Goal: Register for event/course: Sign up to attend an event or enroll in a course

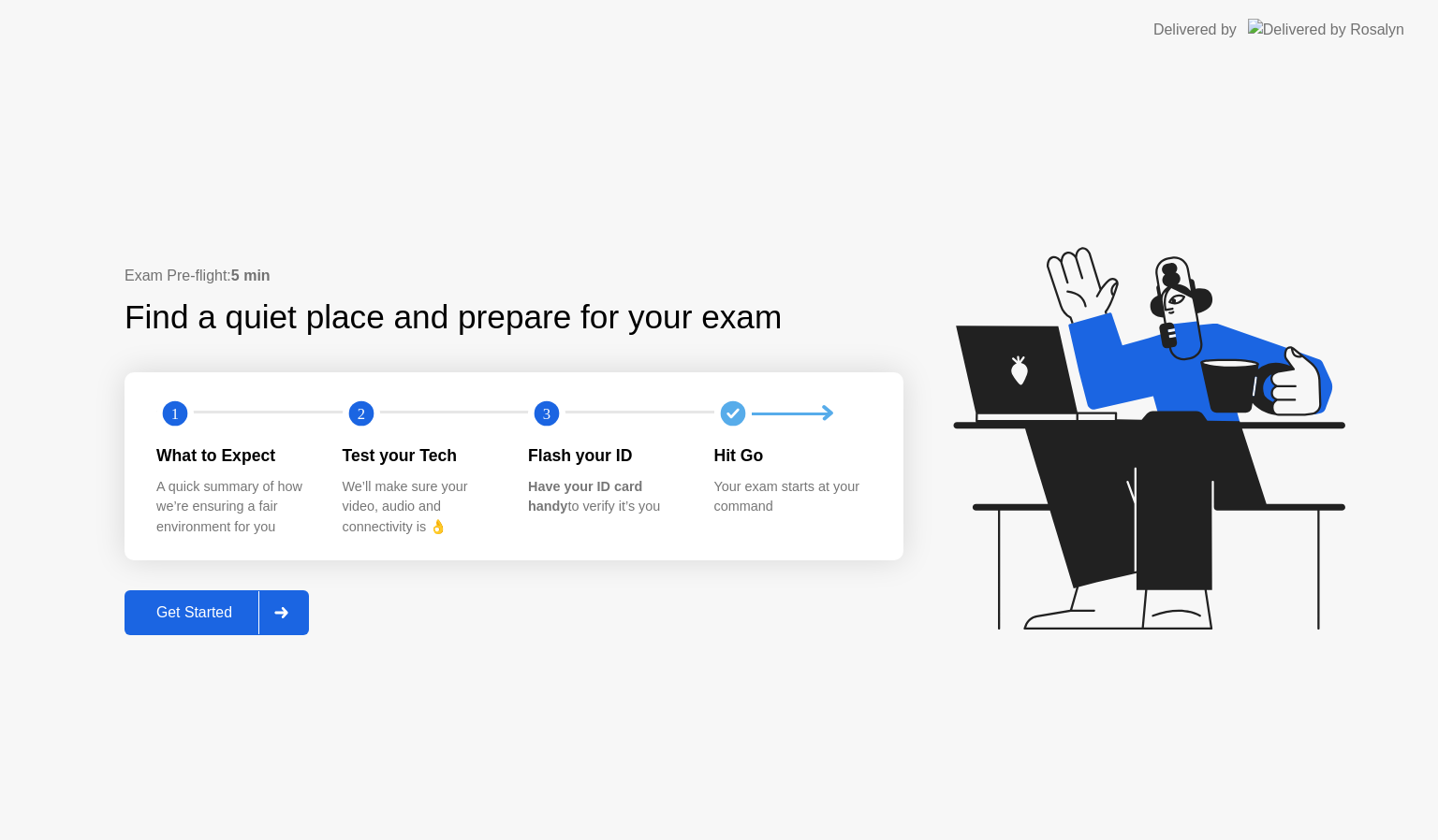
click at [209, 610] on div "Get Started" at bounding box center [193, 613] width 128 height 17
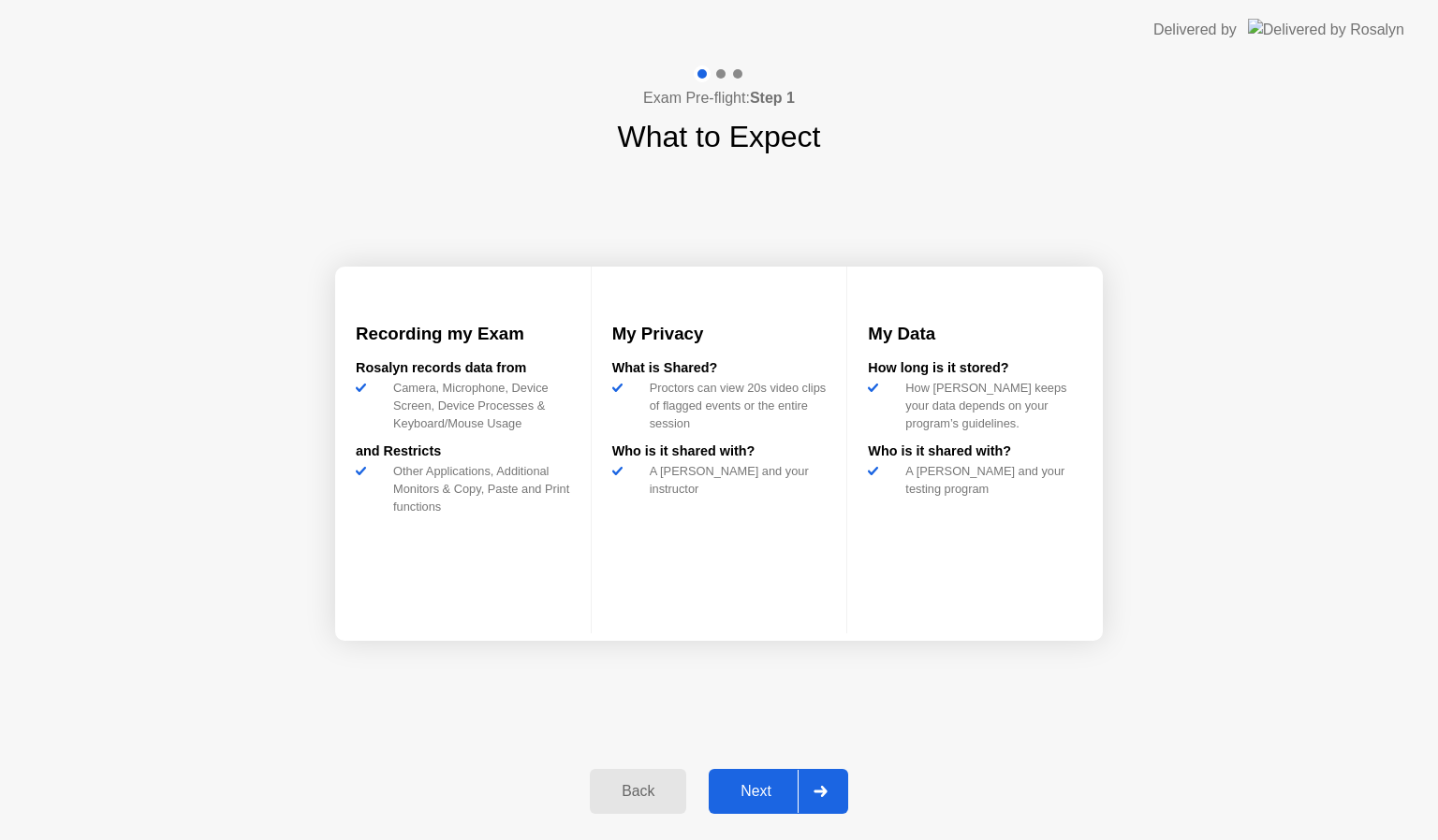
click at [745, 799] on div "Next" at bounding box center [756, 792] width 84 height 17
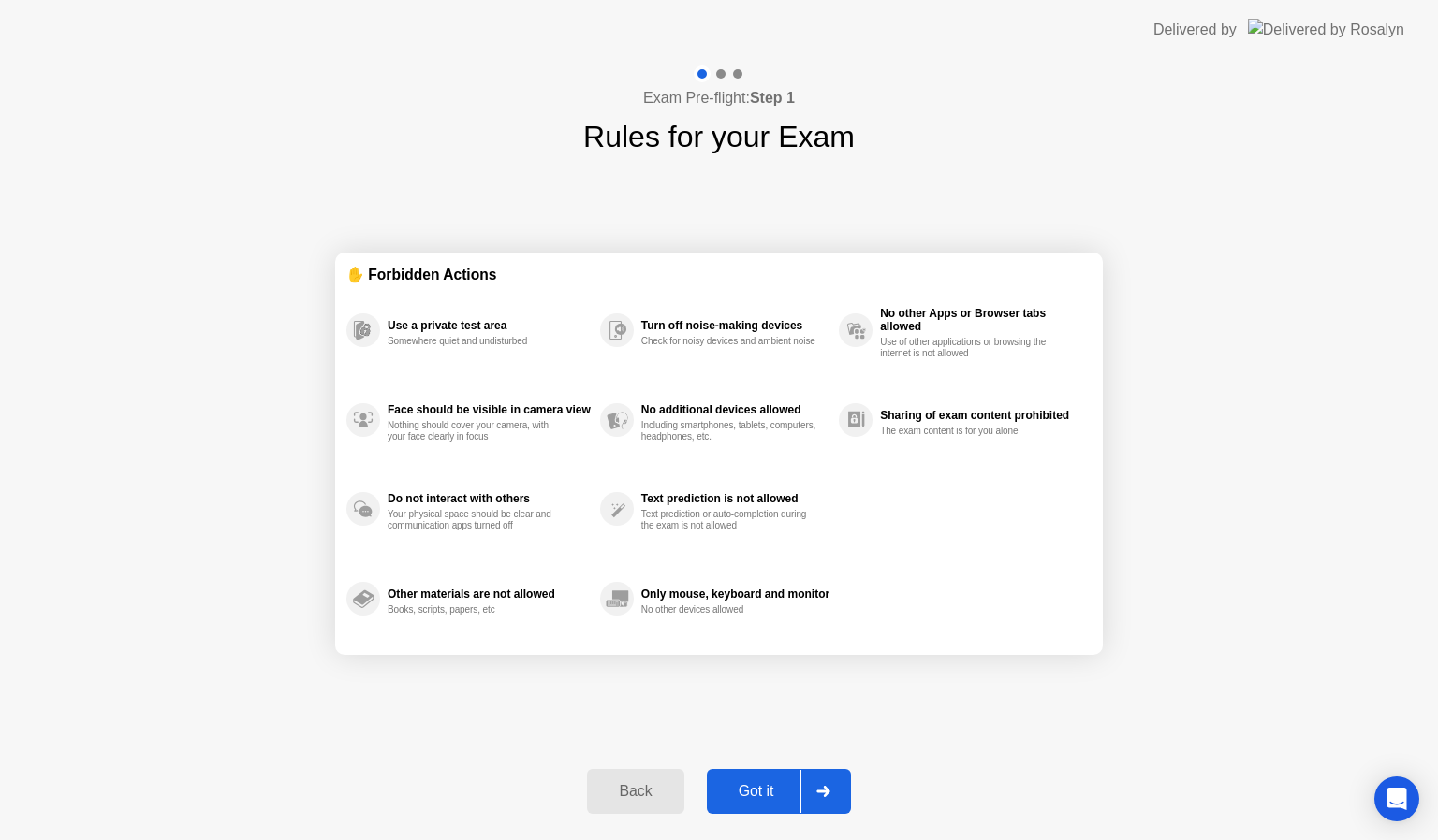
click at [745, 799] on div "Got it" at bounding box center [756, 792] width 88 height 17
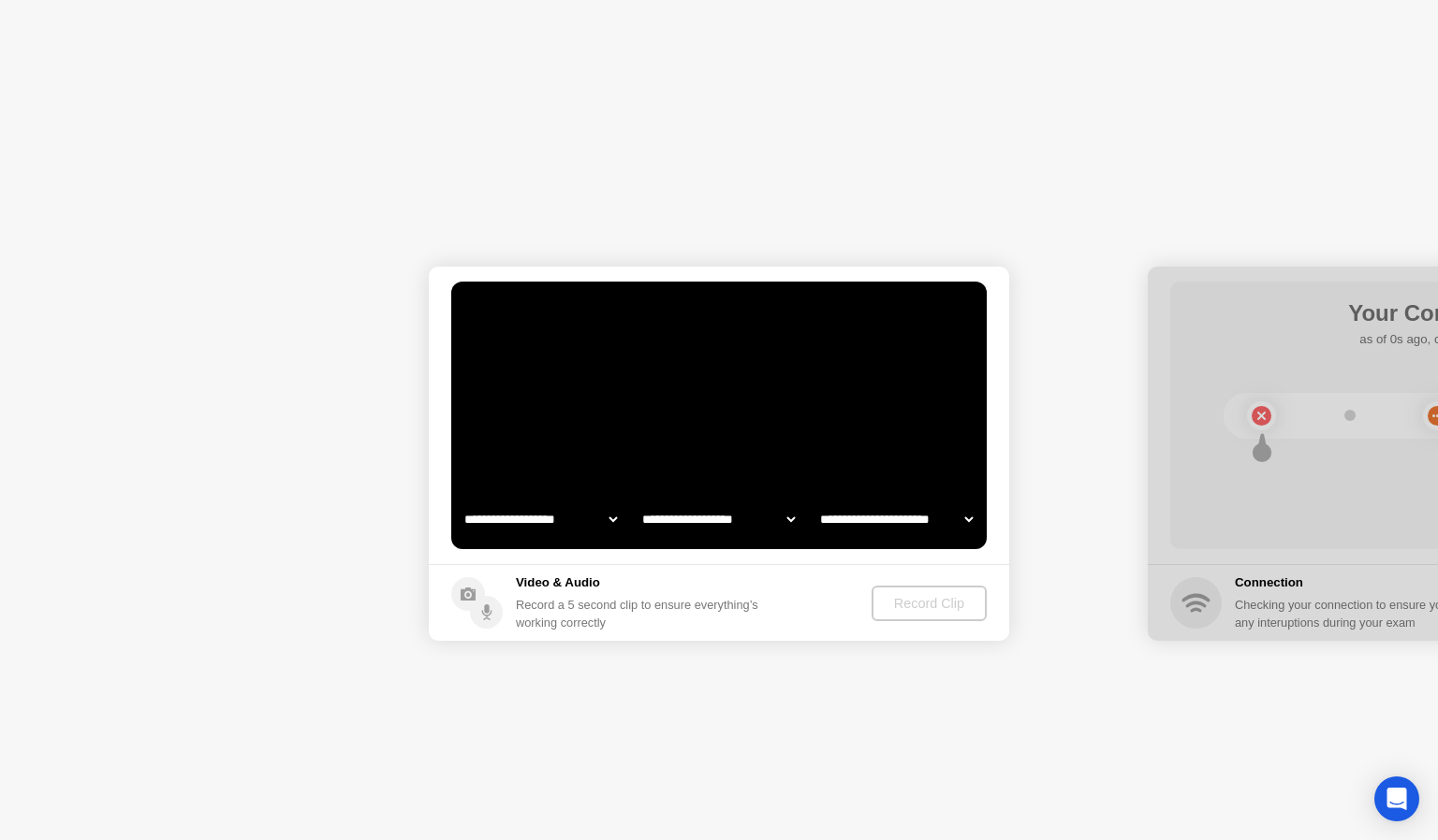
select select "**********"
select select "*******"
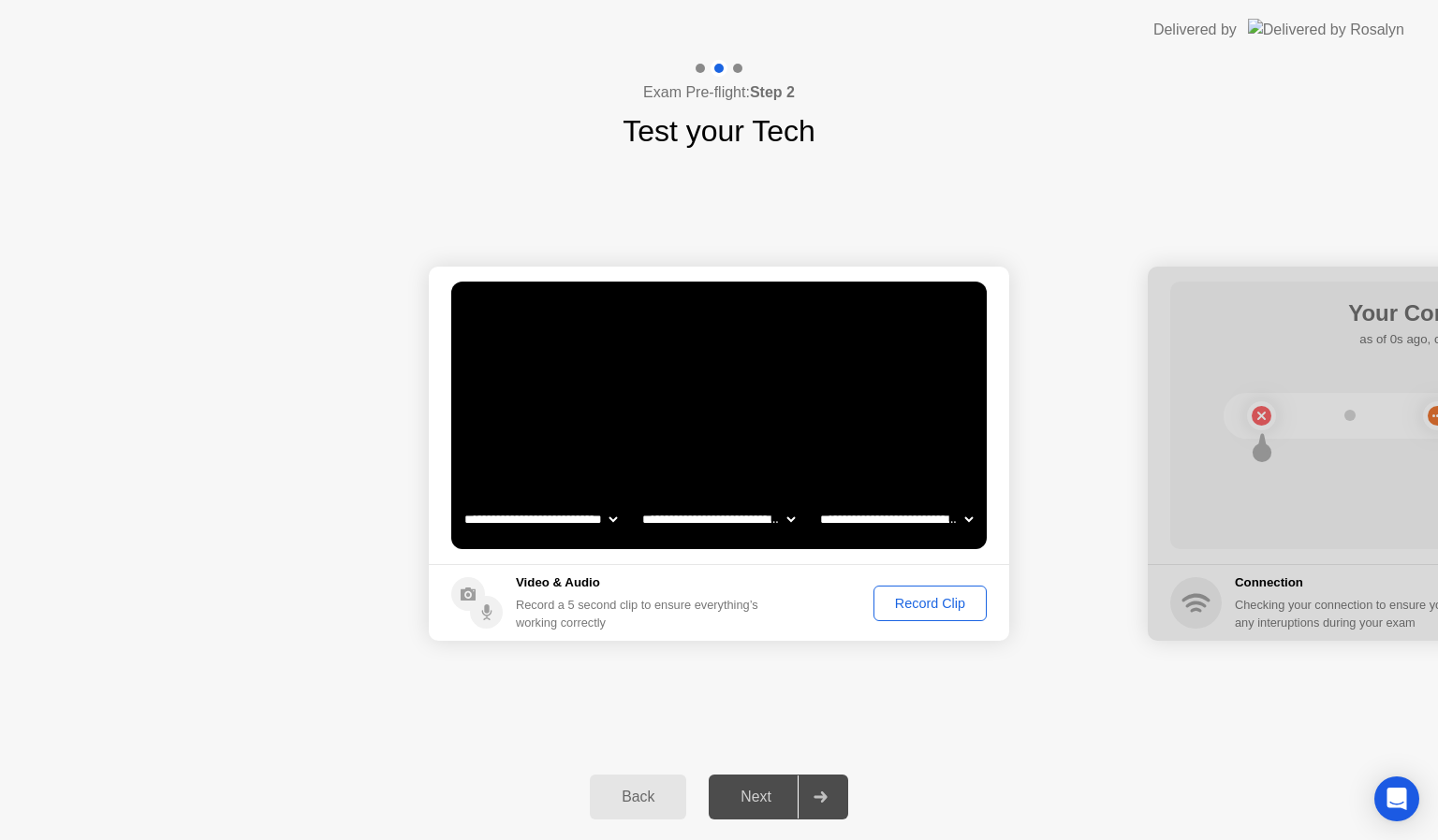
click at [909, 603] on div "Record Clip" at bounding box center [930, 604] width 100 height 15
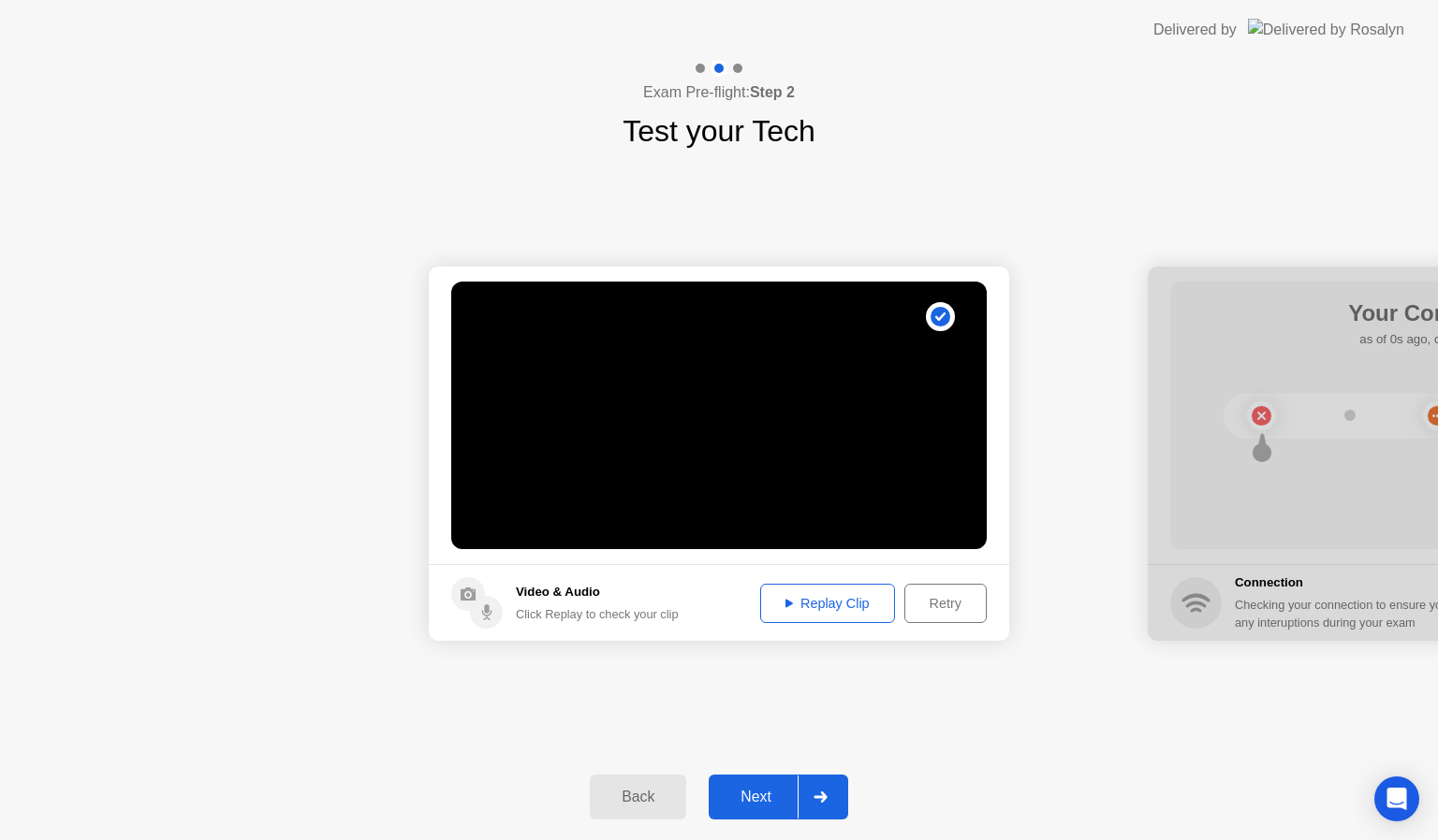
click at [763, 794] on div "Next" at bounding box center [756, 798] width 84 height 17
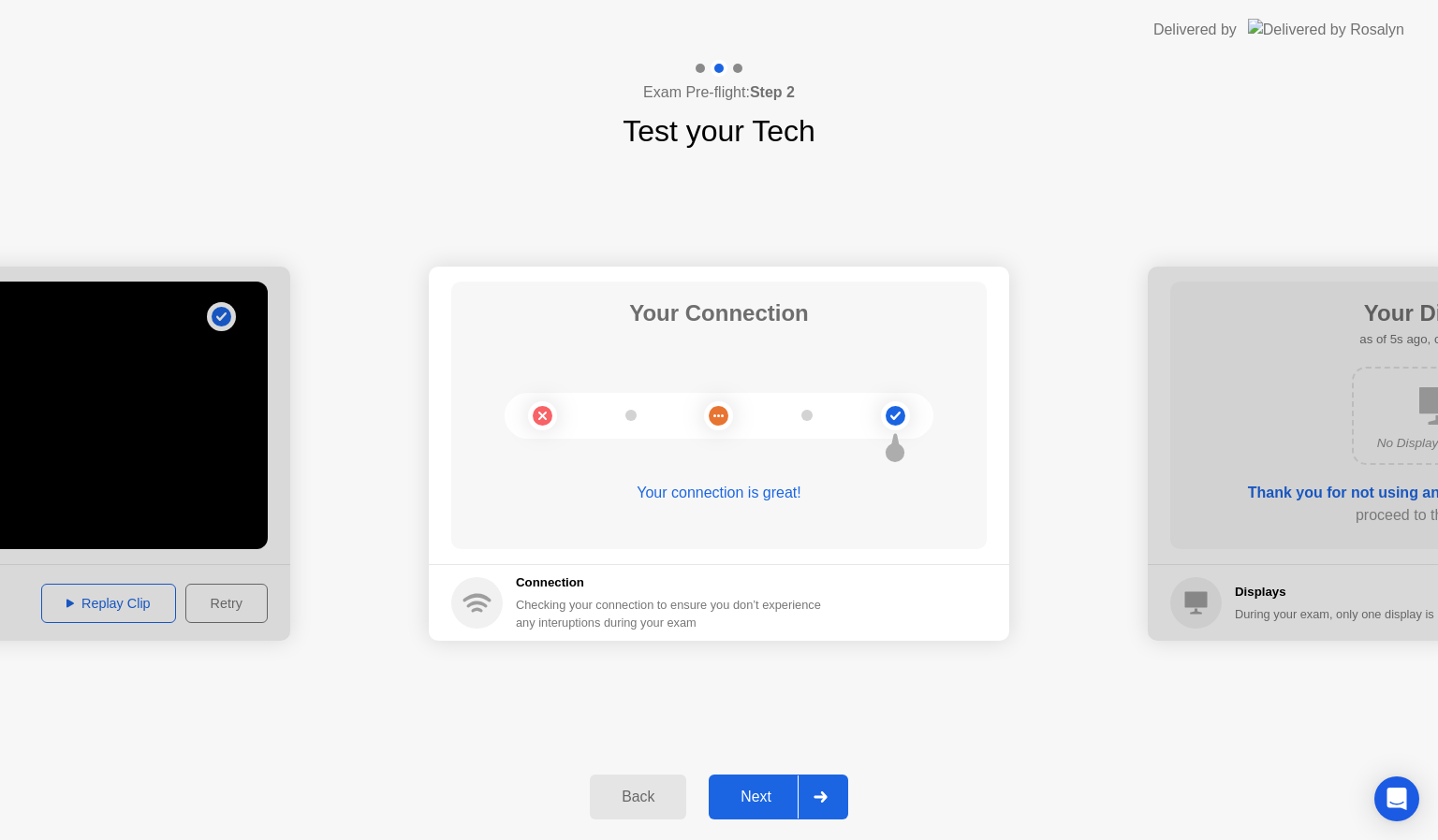
click at [759, 778] on button "Next" at bounding box center [778, 797] width 139 height 45
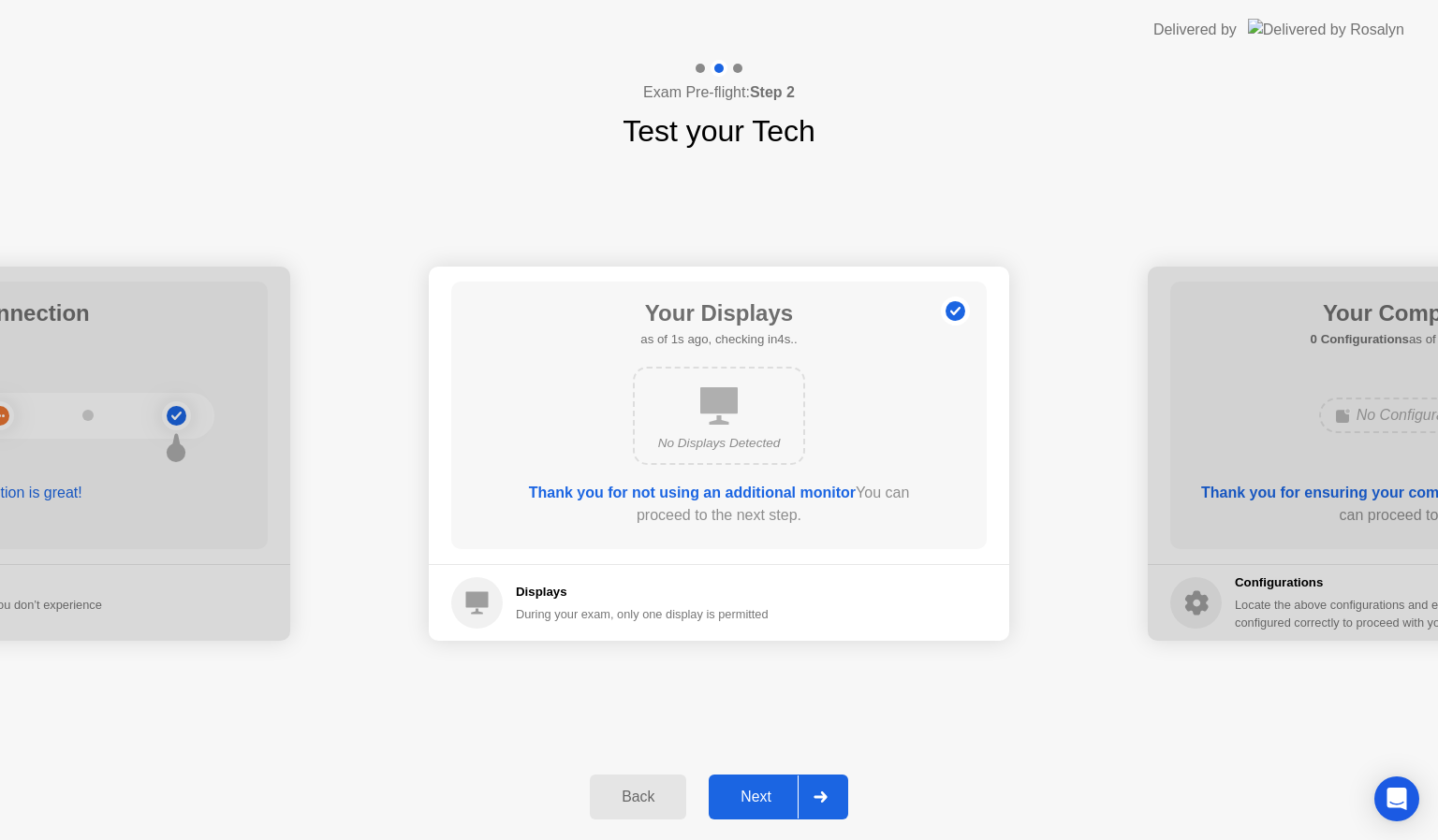
click at [759, 778] on button "Next" at bounding box center [778, 797] width 139 height 45
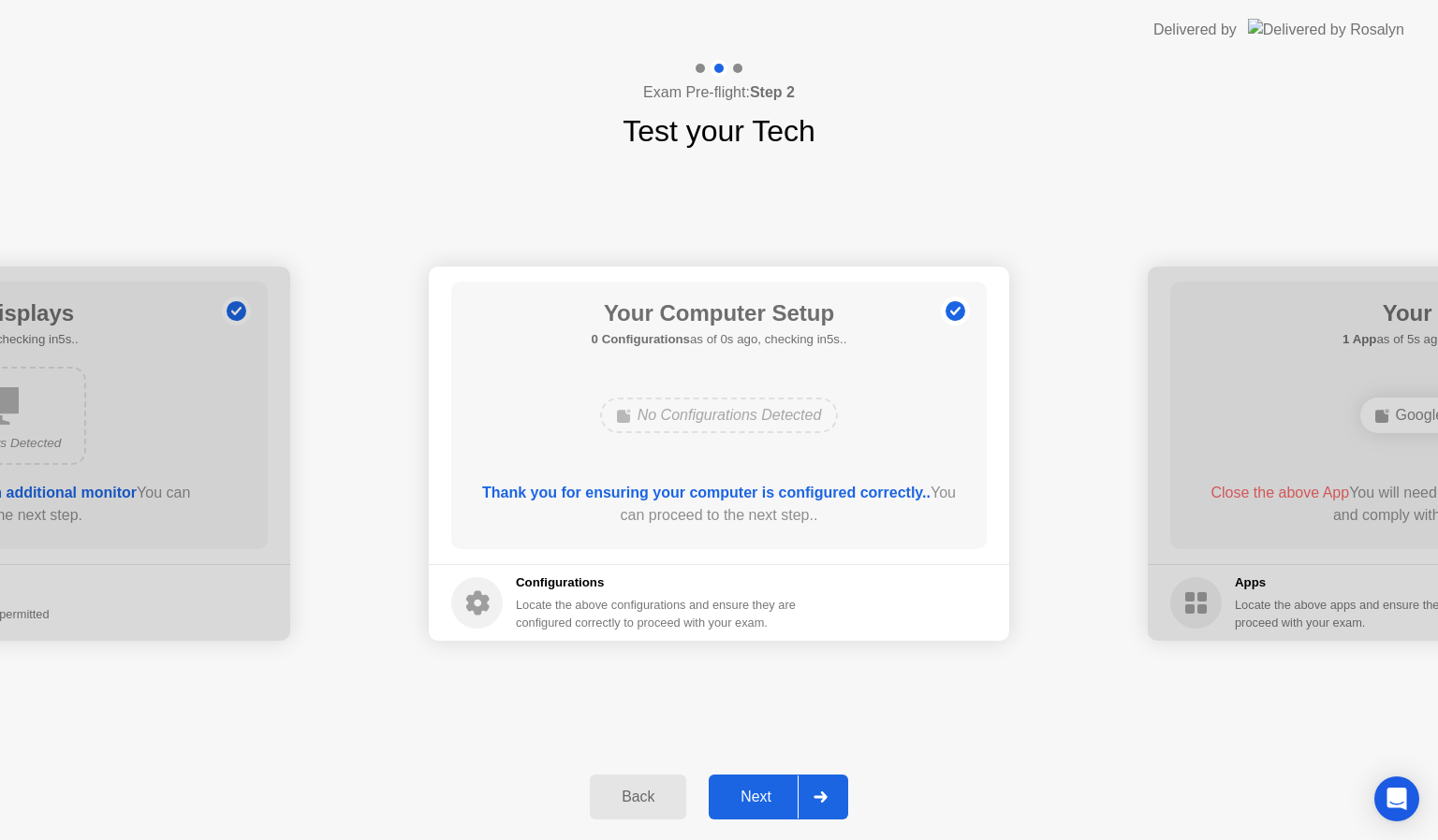
click at [759, 792] on div "Next" at bounding box center [756, 798] width 84 height 17
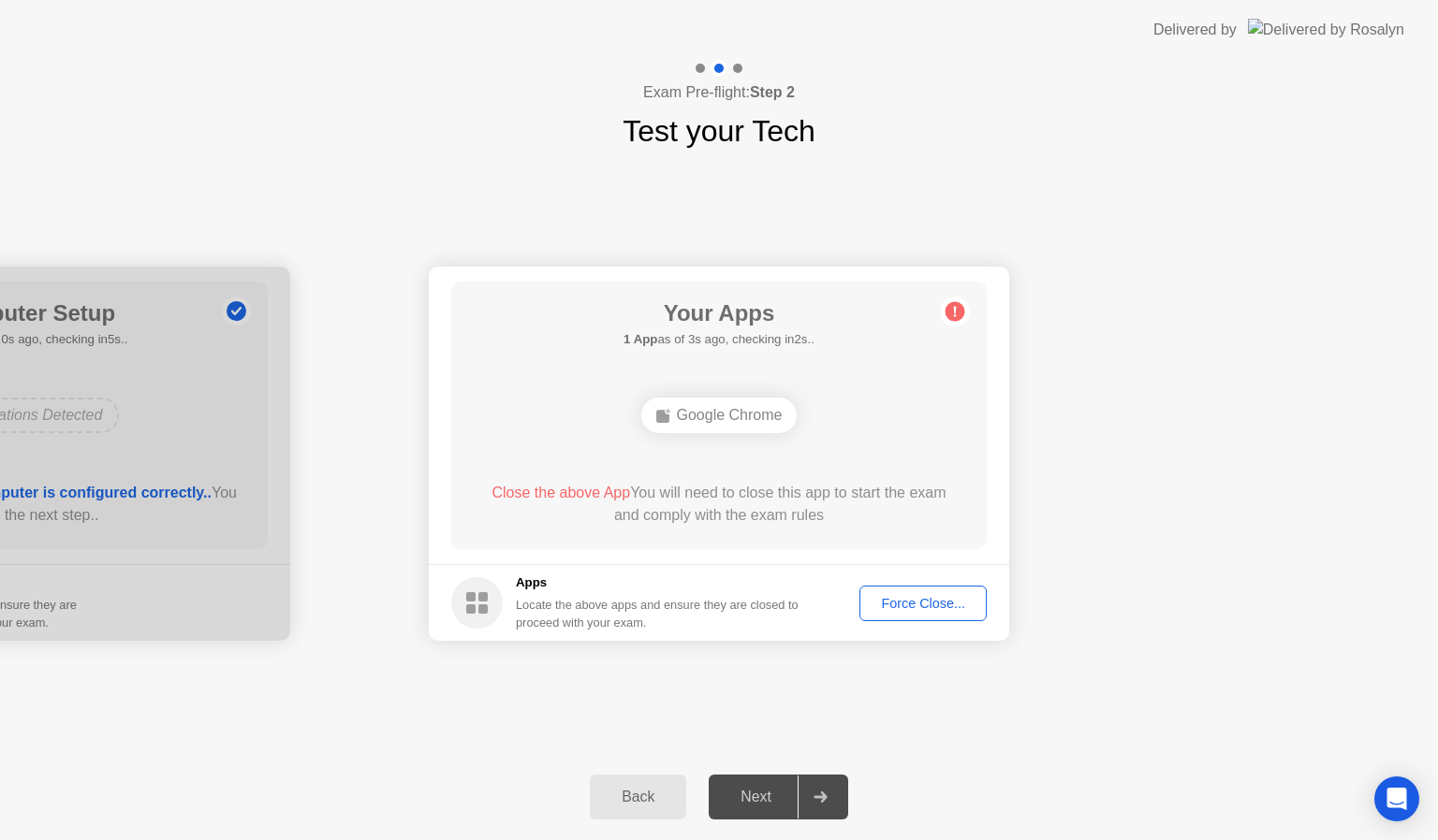
click at [905, 607] on div "Force Close..." at bounding box center [923, 604] width 114 height 15
click at [936, 598] on div "Force Close..." at bounding box center [923, 604] width 114 height 15
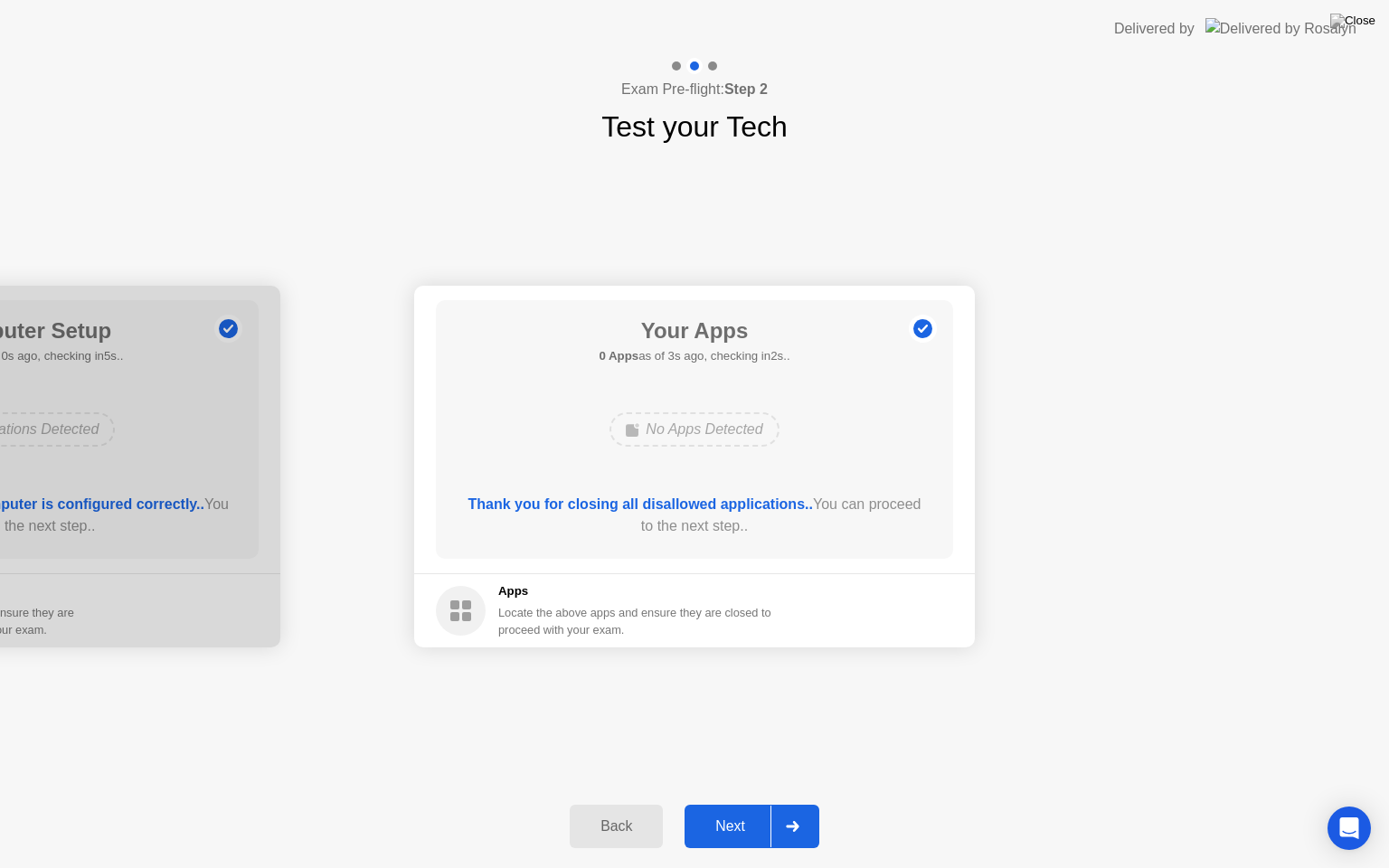
click at [734, 810] on button "Next" at bounding box center [751, 826] width 135 height 44
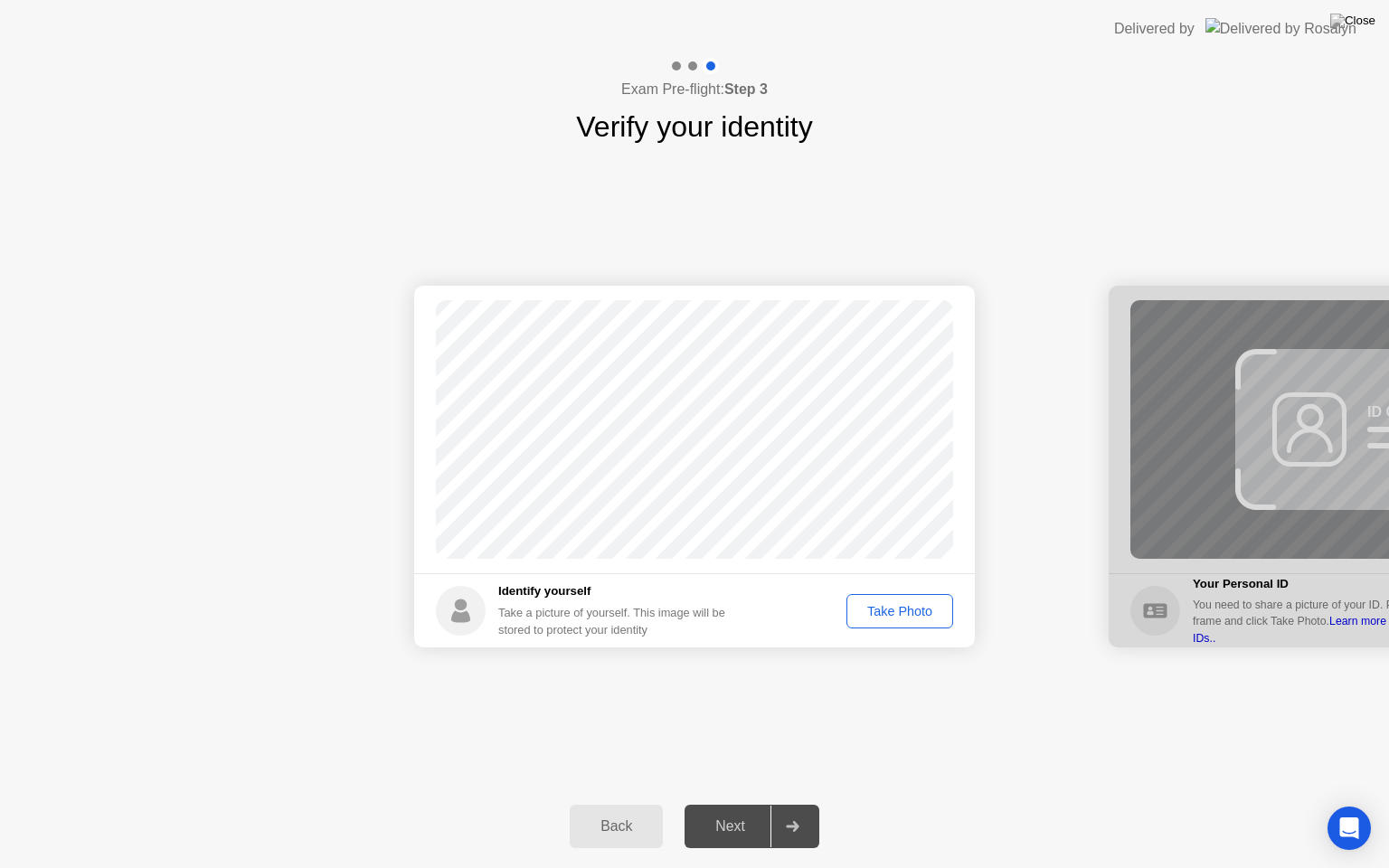
click at [911, 610] on div "Take Photo" at bounding box center [899, 611] width 94 height 15
click at [755, 810] on div "Next" at bounding box center [730, 826] width 81 height 17
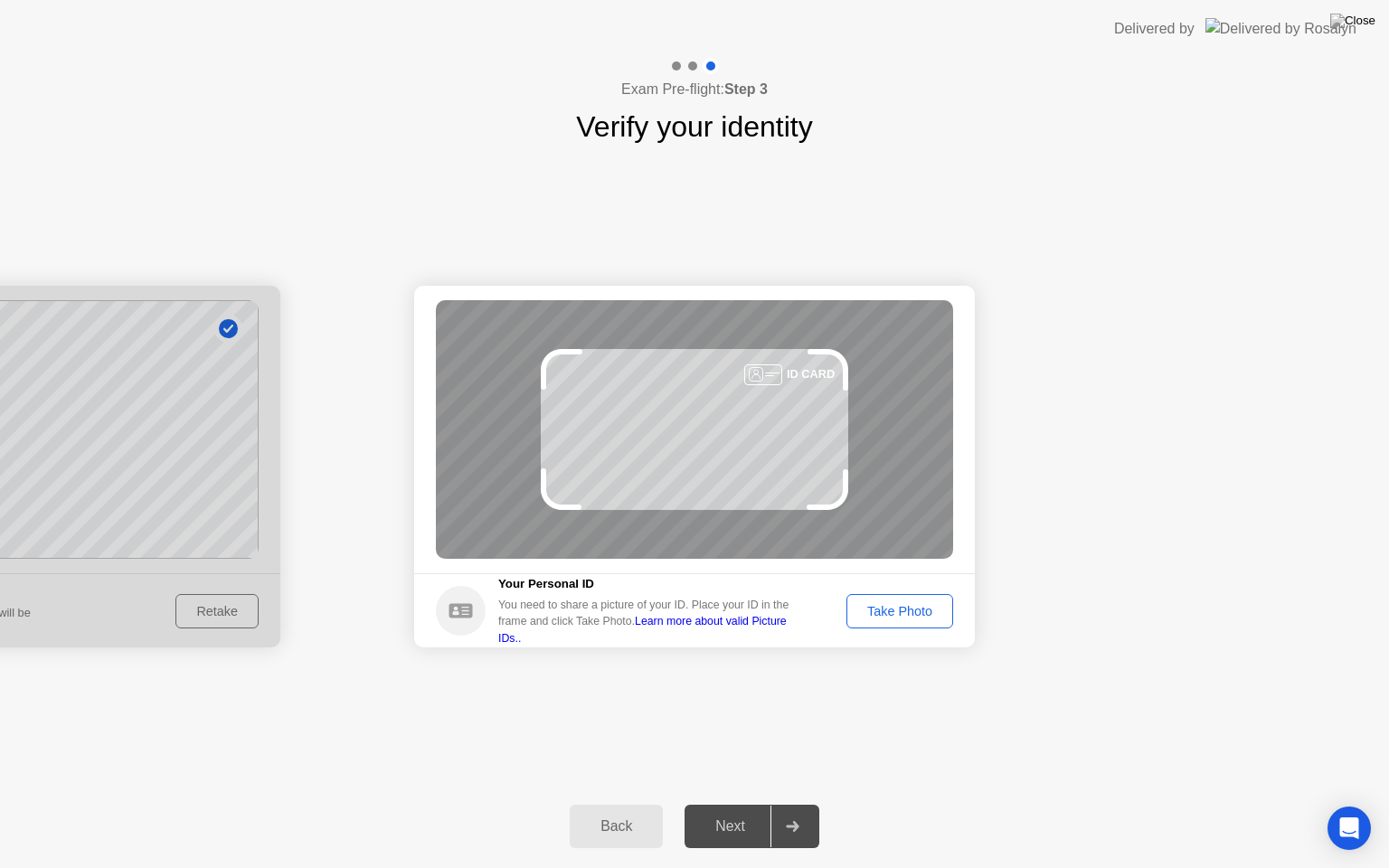
click at [912, 620] on button "Take Photo" at bounding box center [899, 611] width 107 height 34
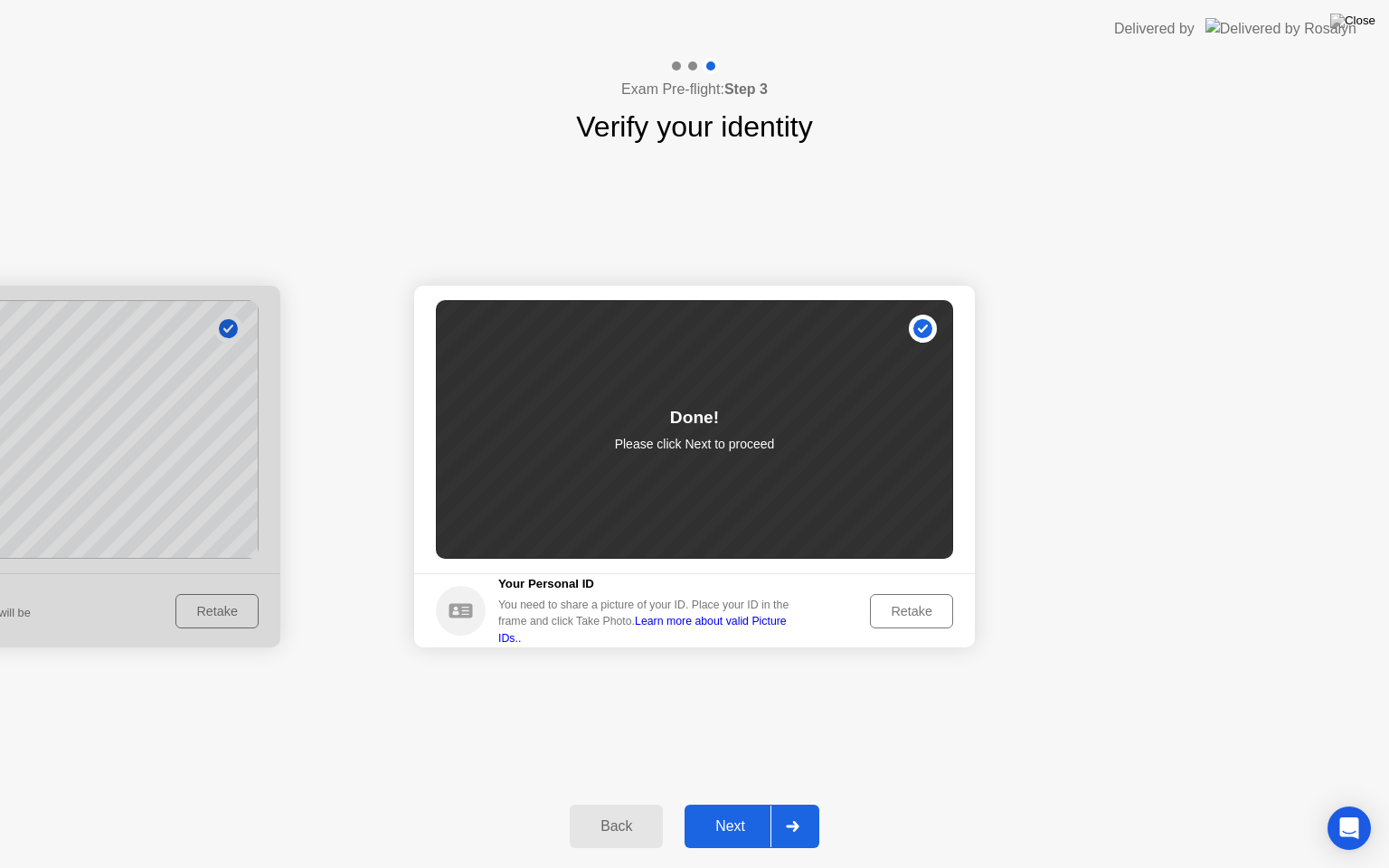
click at [733, 810] on div "Next" at bounding box center [730, 826] width 81 height 17
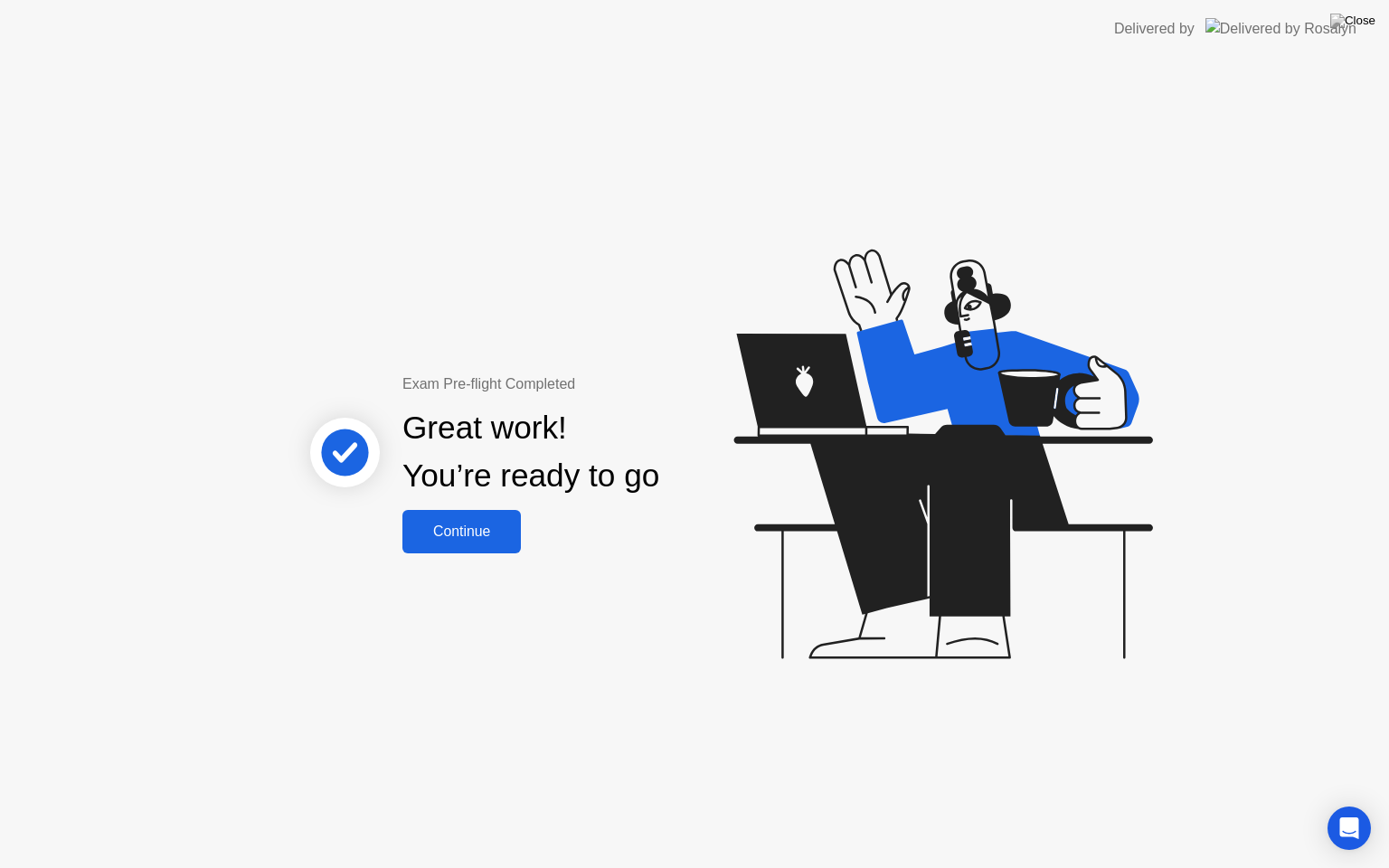
click at [463, 533] on div "Continue" at bounding box center [461, 532] width 108 height 17
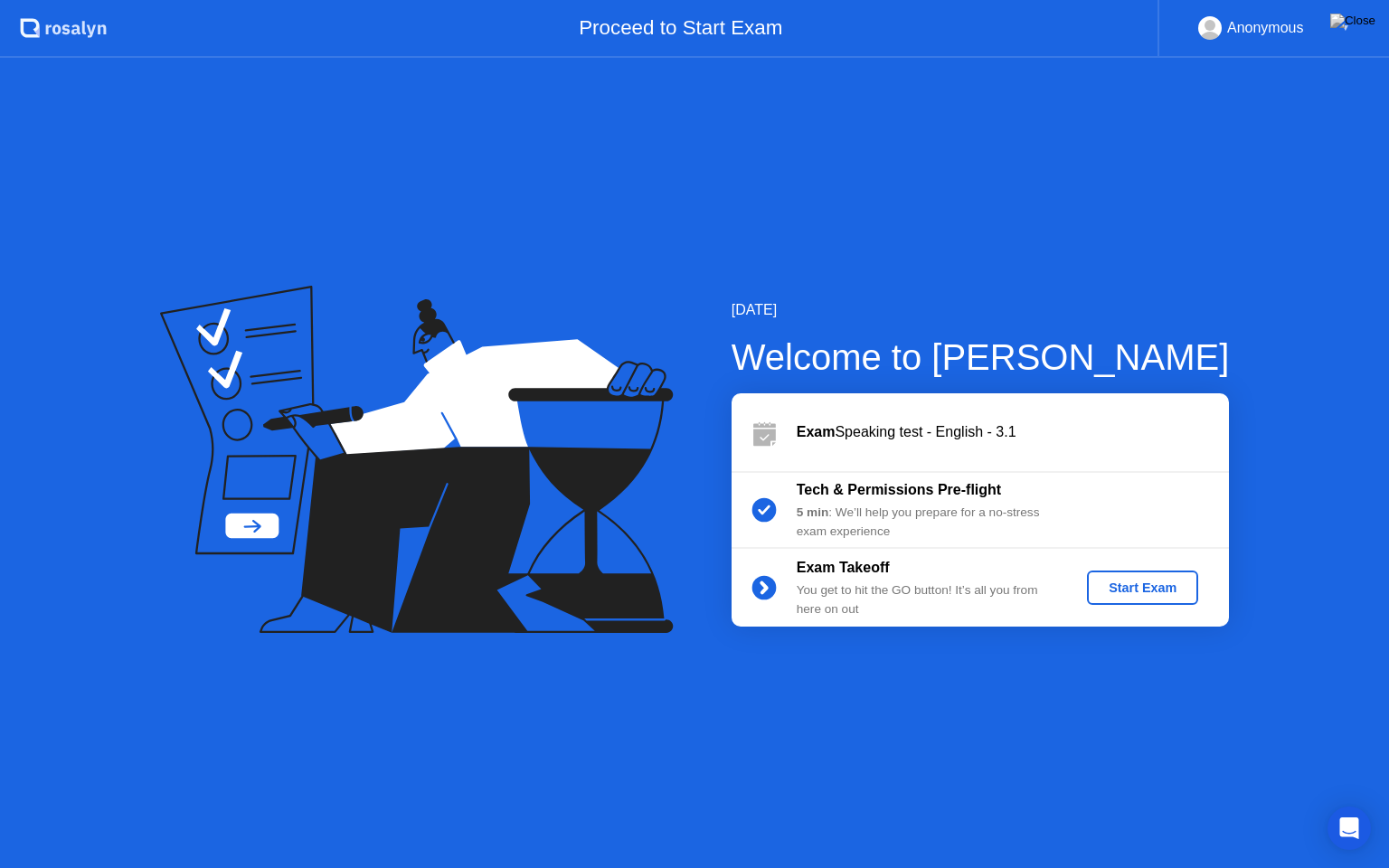
click at [1153, 586] on div "Start Exam" at bounding box center [1142, 588] width 97 height 15
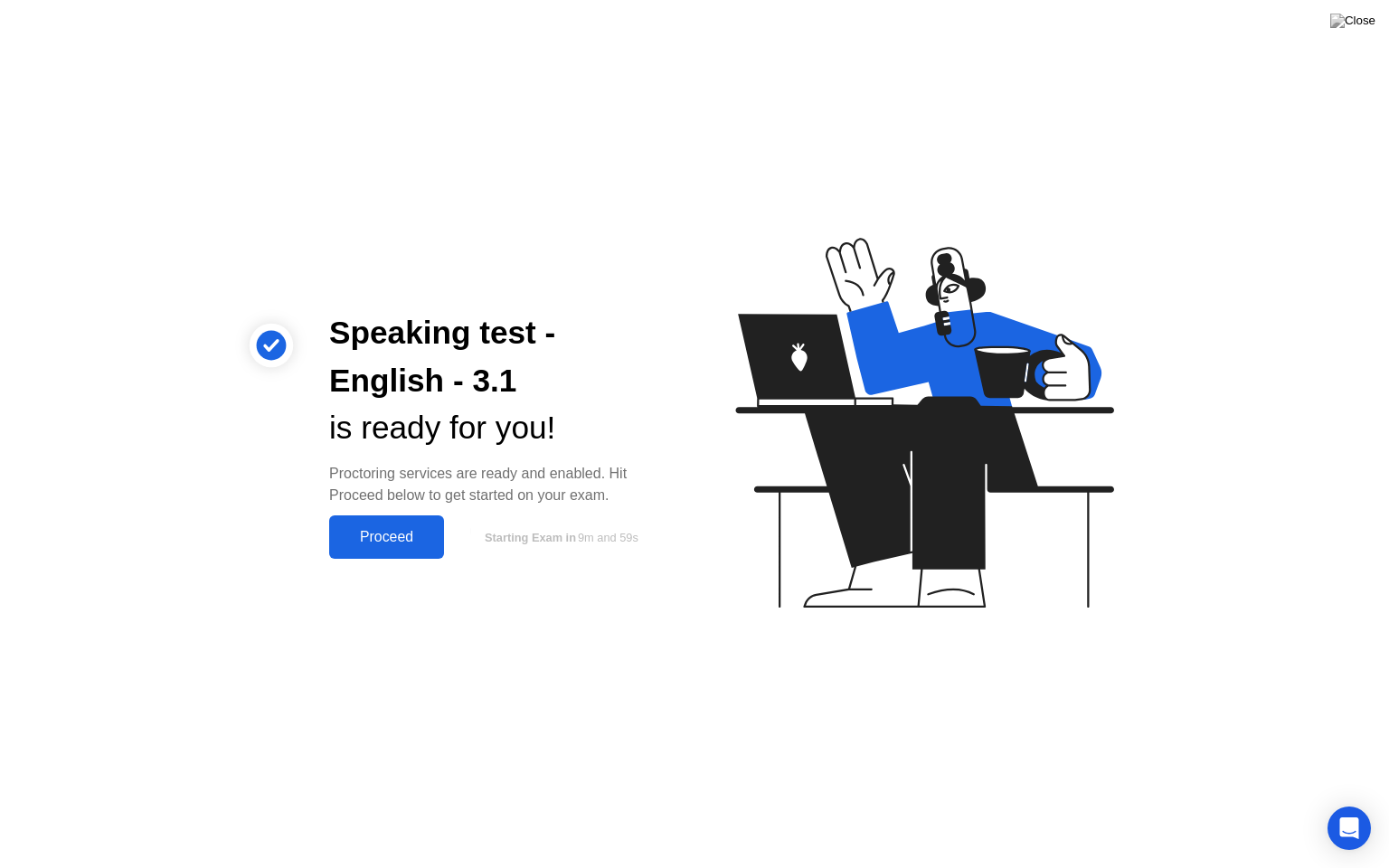
click at [396, 529] on div "Proceed" at bounding box center [386, 538] width 104 height 17
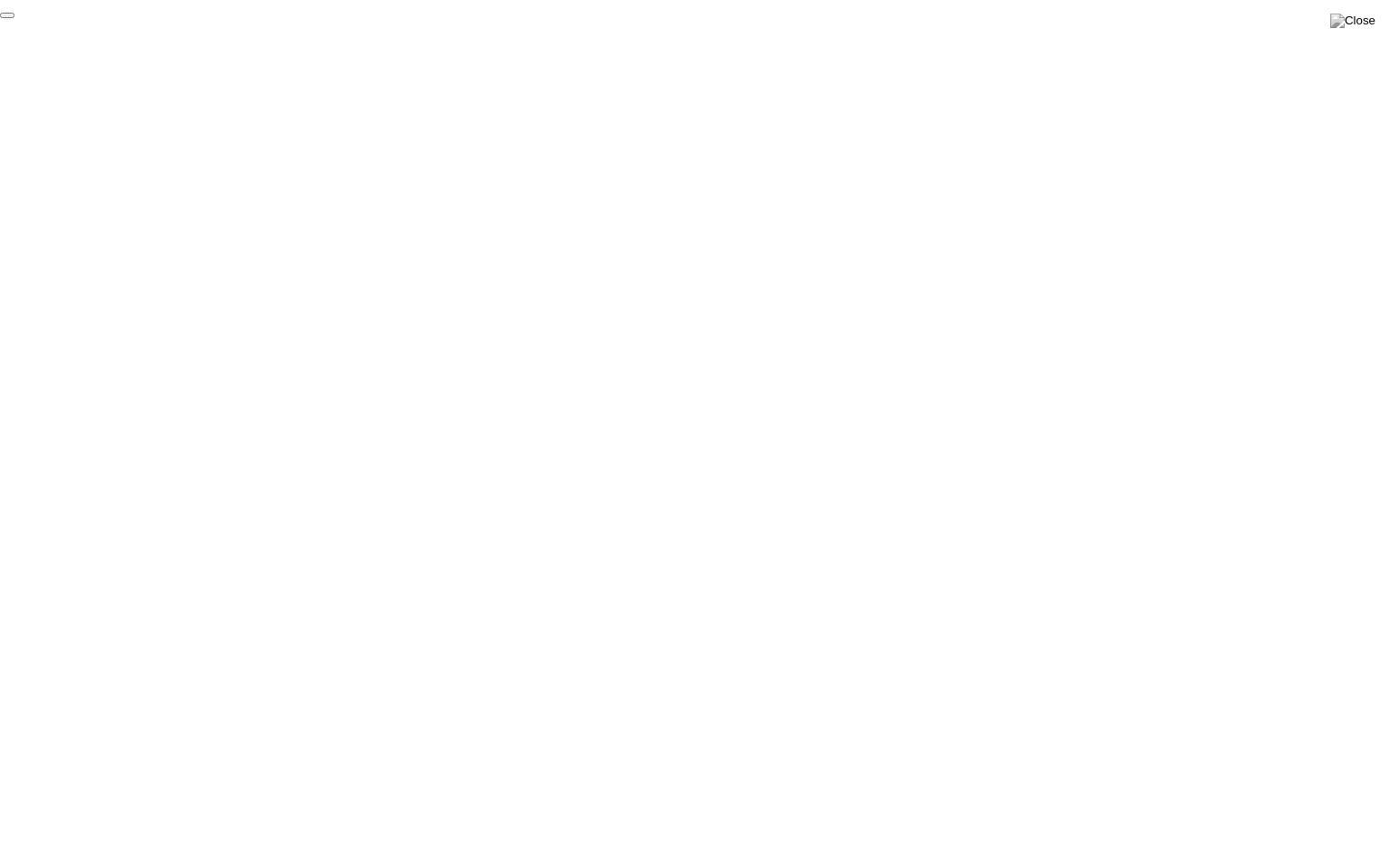
click div "End Proctoring Session"
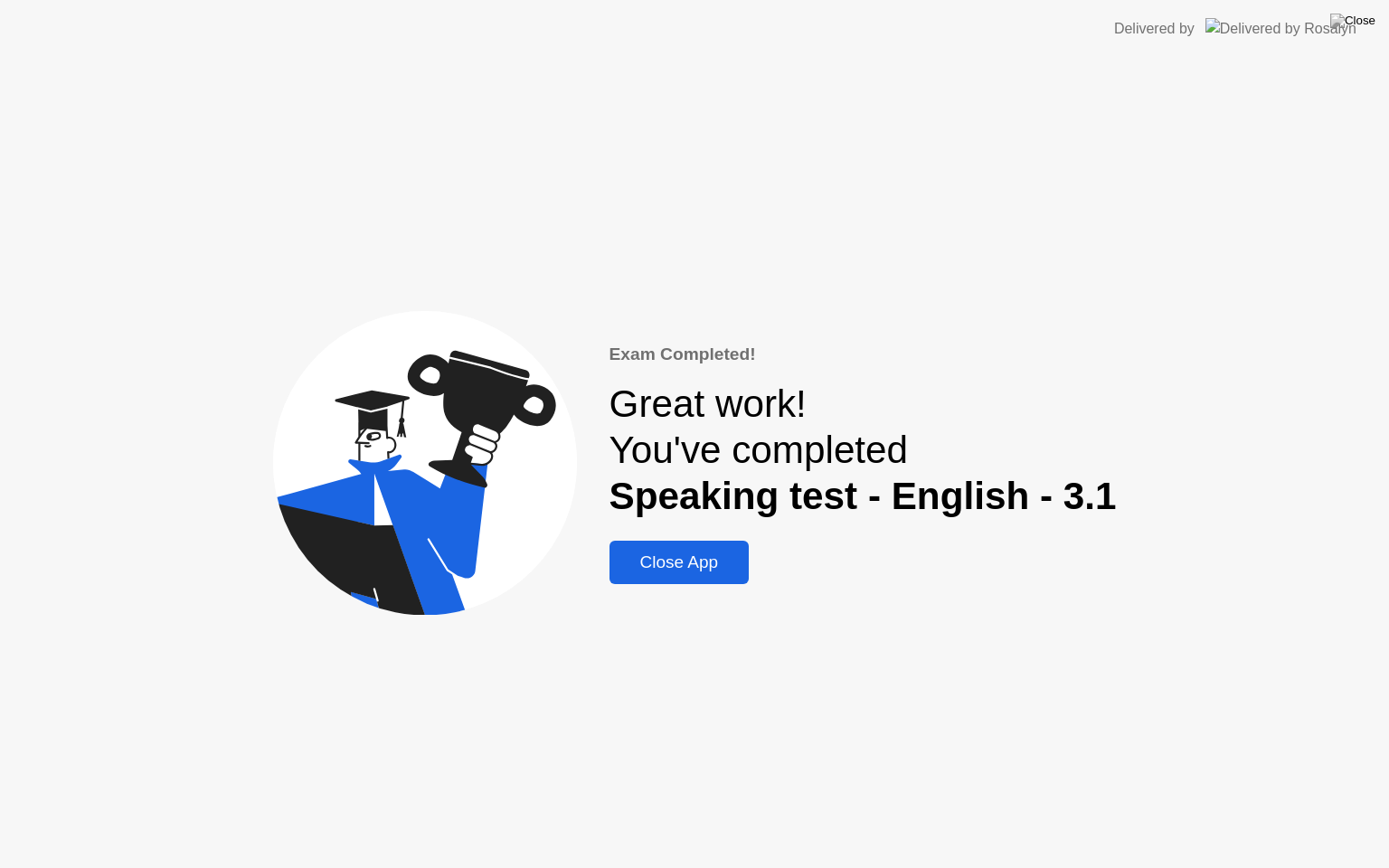
click at [706, 572] on div "Close App" at bounding box center [679, 562] width 129 height 19
